Goal: Task Accomplishment & Management: Manage account settings

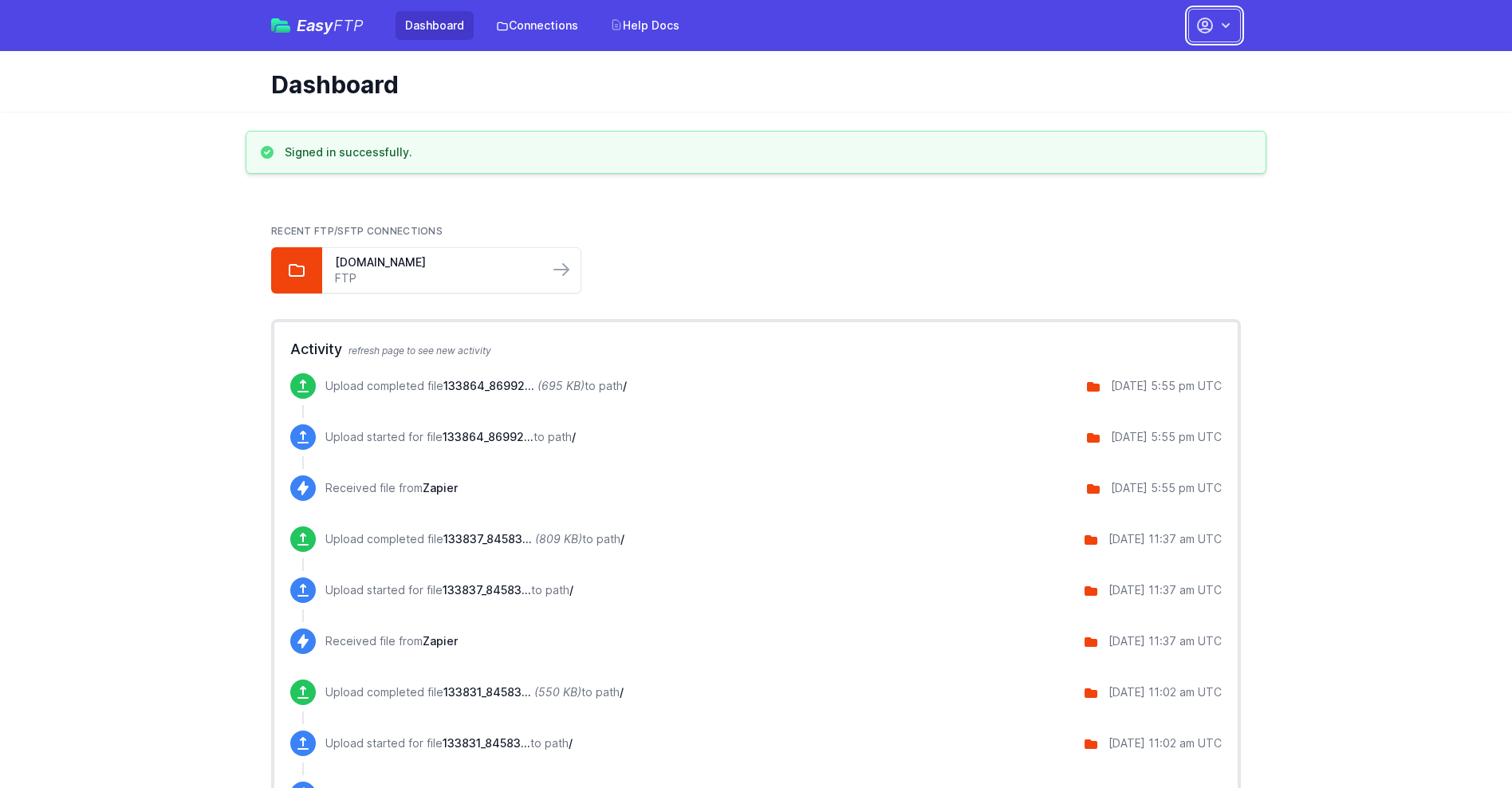
click at [1215, 26] on button "button" at bounding box center [1215, 26] width 53 height 34
click at [1165, 67] on link "Account Settings" at bounding box center [1165, 67] width 153 height 29
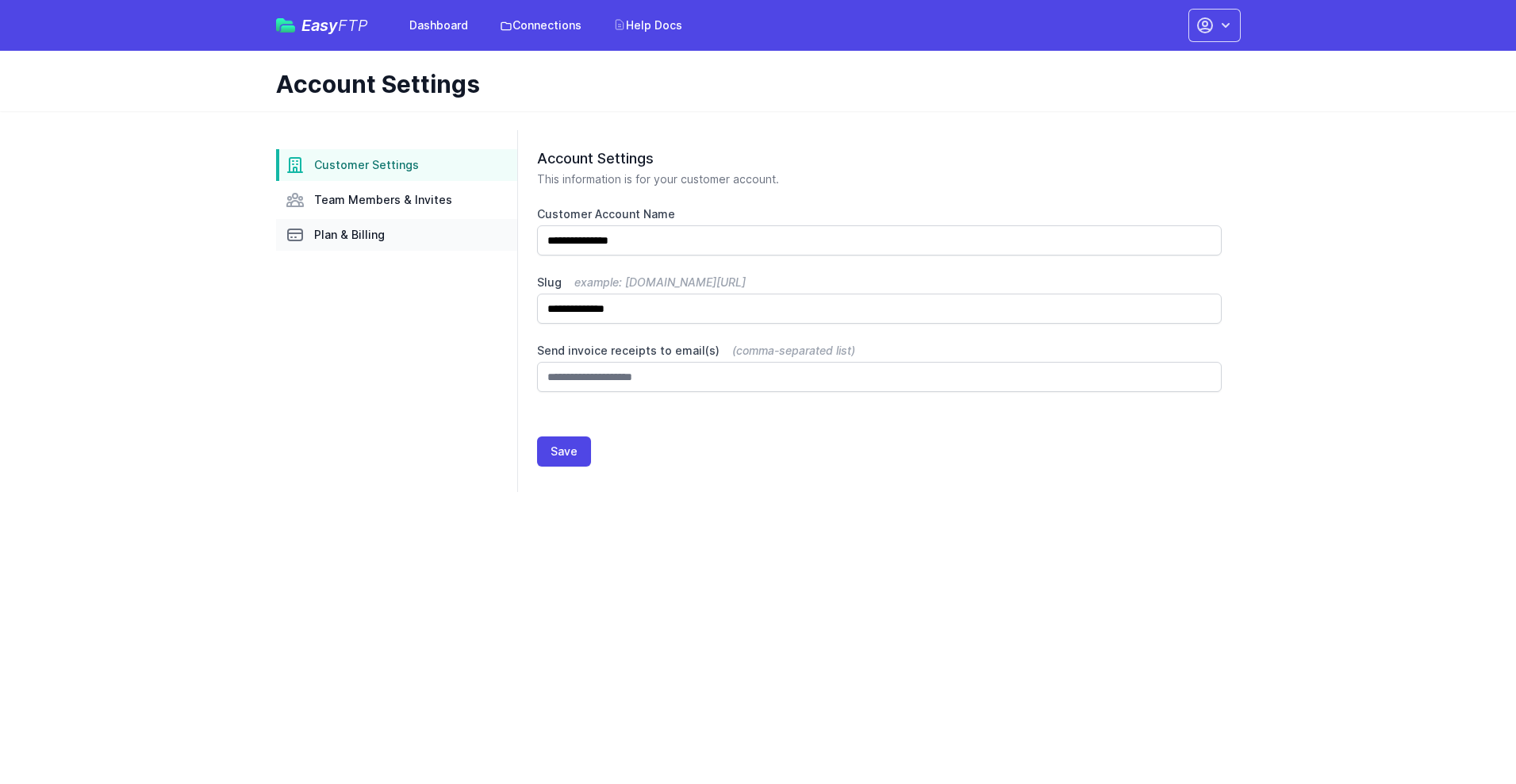
click at [397, 235] on link "Plan & Billing" at bounding box center [397, 235] width 241 height 32
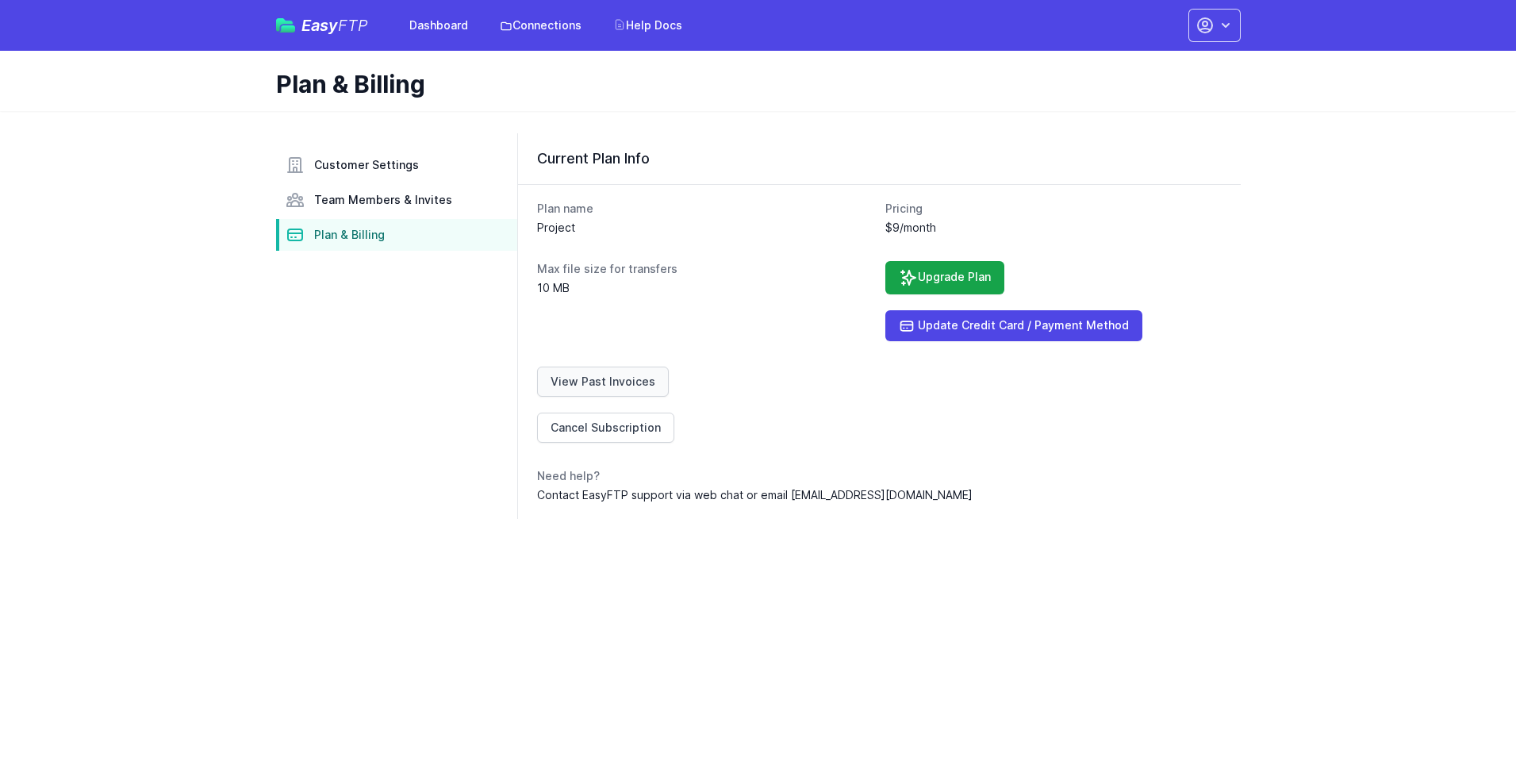
click at [600, 382] on link "View Past Invoices" at bounding box center [602, 381] width 131 height 30
